Goal: Information Seeking & Learning: Find specific fact

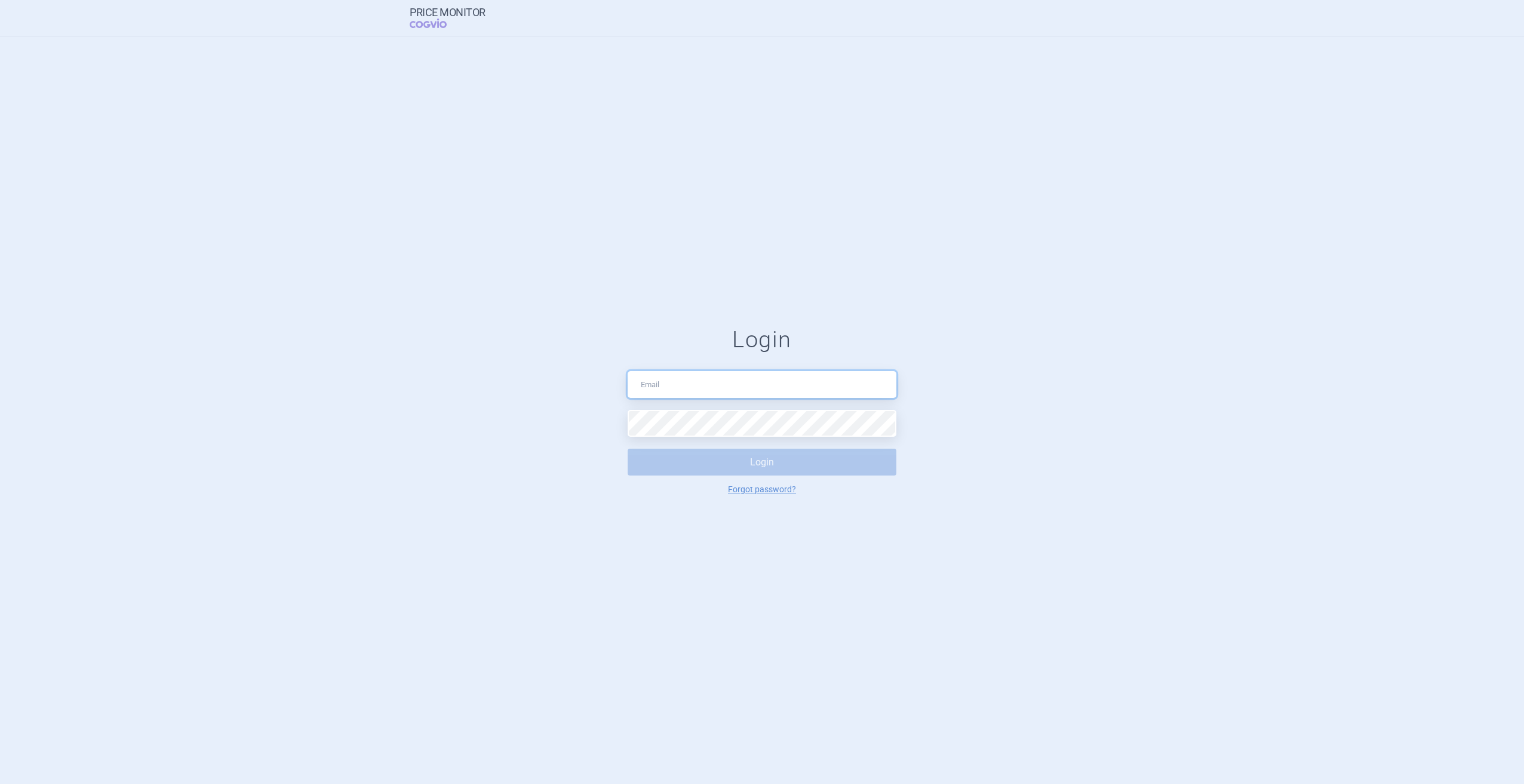
type input "[EMAIL_ADDRESS][DOMAIN_NAME]"
click at [739, 461] on button "Login" at bounding box center [762, 462] width 269 height 27
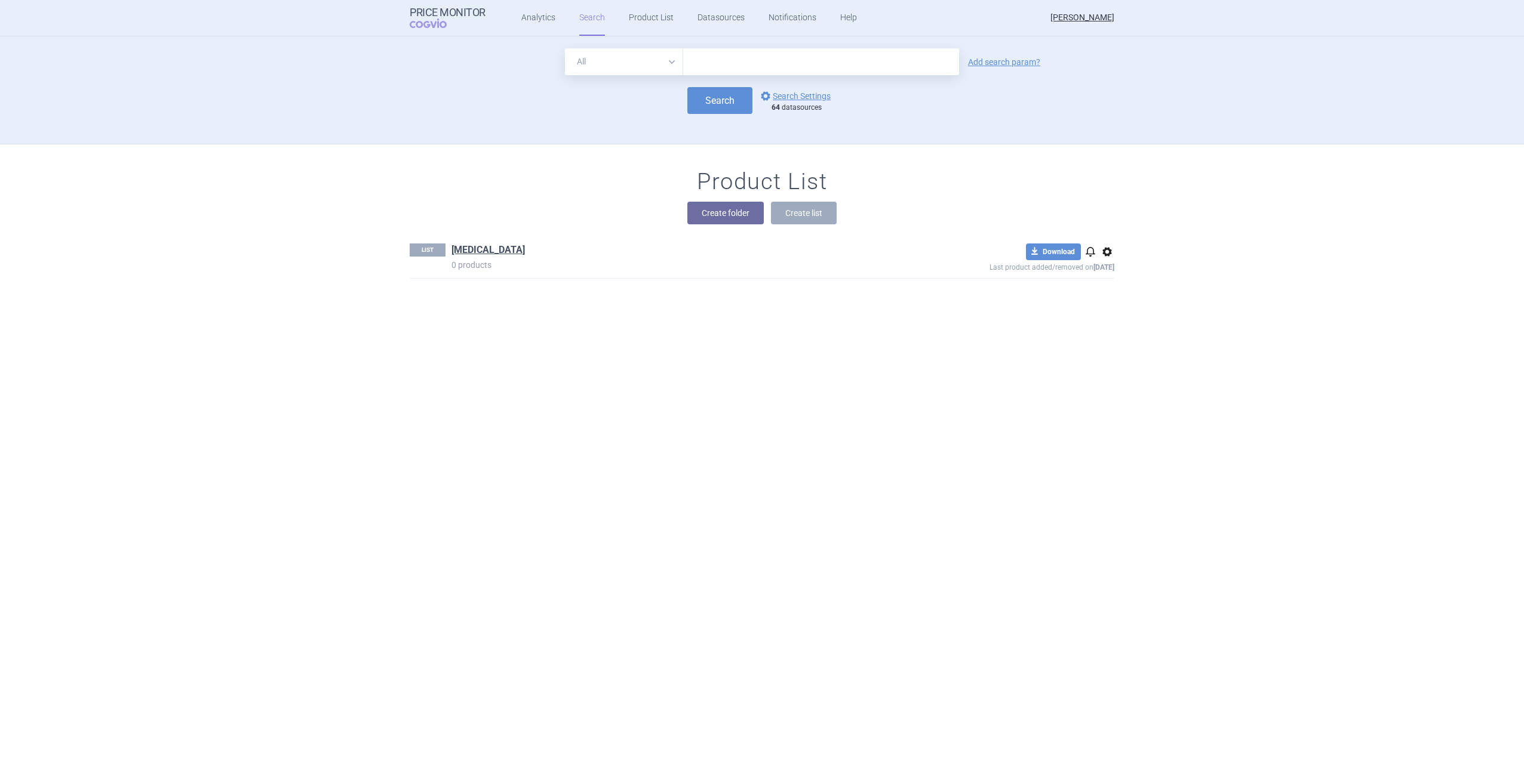
click at [731, 68] on input "text" at bounding box center [821, 61] width 276 height 27
type input "[MEDICAL_DATA]"
click button "Search" at bounding box center [719, 100] width 65 height 27
